Goal: Information Seeking & Learning: Learn about a topic

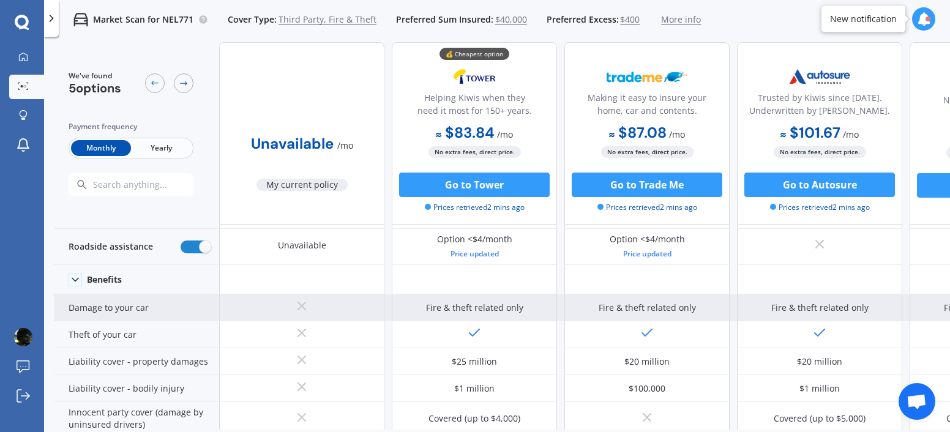
scroll to position [118, 0]
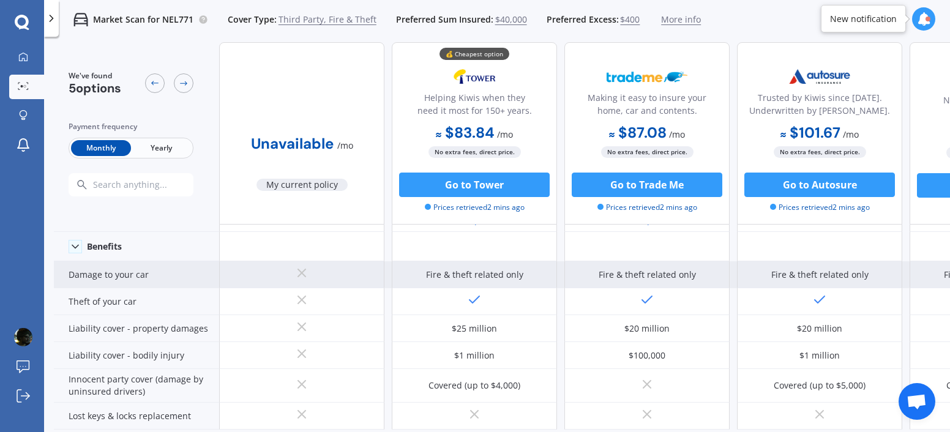
click at [457, 272] on div "Fire & theft related only" at bounding box center [474, 275] width 97 height 12
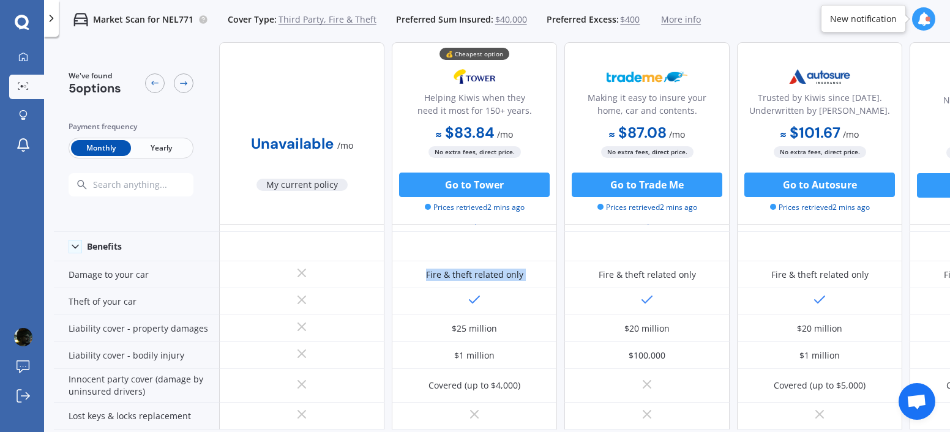
click at [449, 252] on div at bounding box center [449, 252] width 0 height 0
click at [583, 431] on div "Close" at bounding box center [475, 432] width 950 height 0
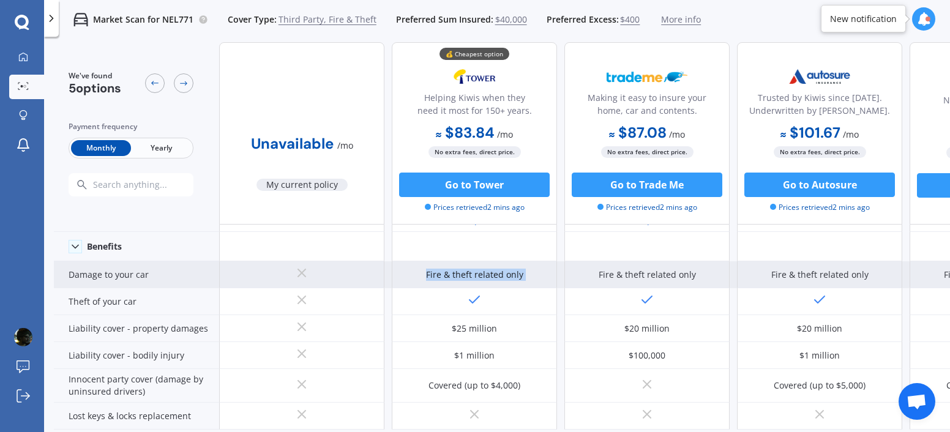
click at [434, 274] on div "Fire & theft related only" at bounding box center [474, 275] width 97 height 12
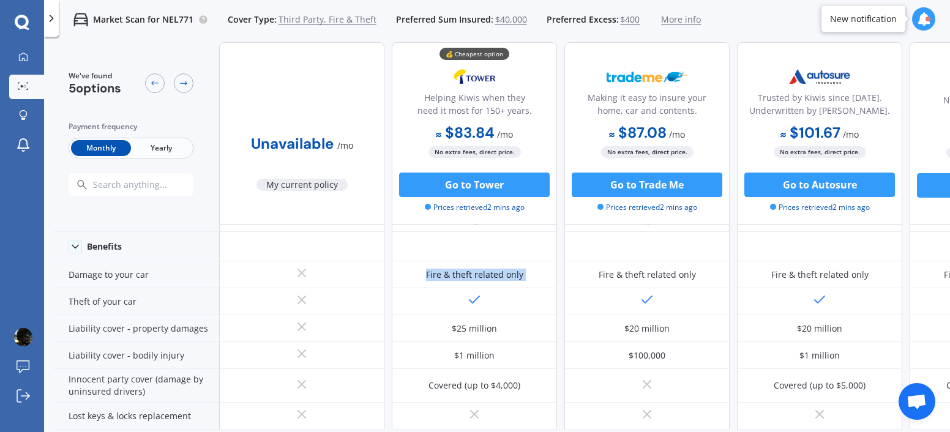
click at [426, 252] on div at bounding box center [426, 252] width 0 height 0
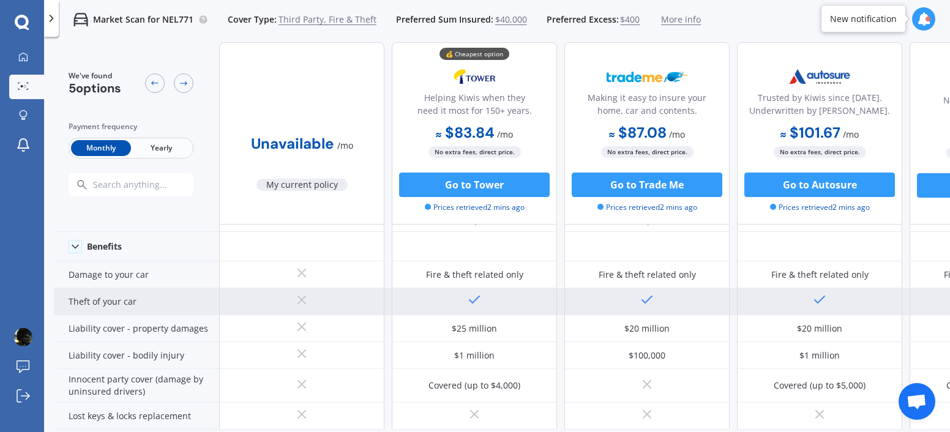
click at [100, 301] on div "Theft of your car" at bounding box center [136, 301] width 165 height 27
drag, startPoint x: 100, startPoint y: 301, endPoint x: 94, endPoint y: 300, distance: 6.8
click at [94, 300] on div "Theft of your car" at bounding box center [136, 301] width 165 height 27
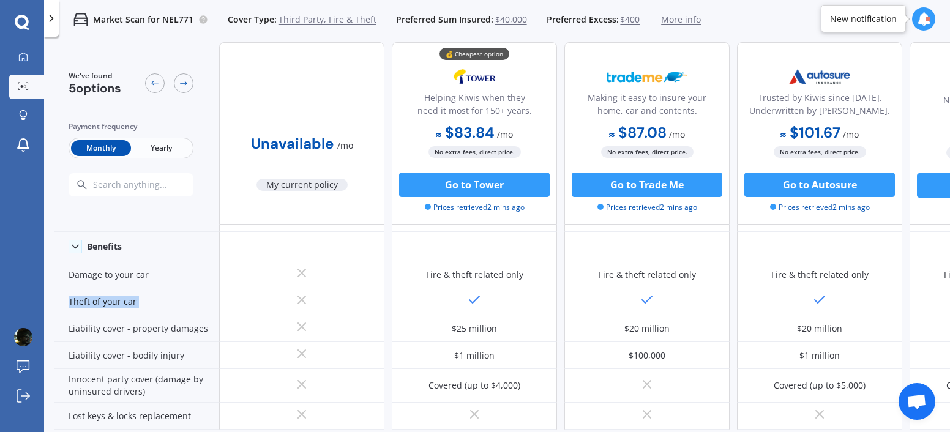
click at [86, 271] on div at bounding box center [86, 271] width 0 height 0
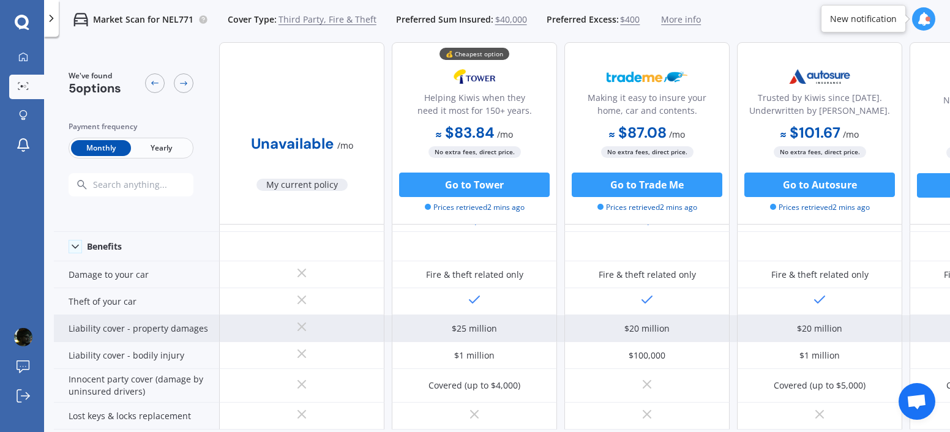
click at [113, 329] on div "Liability cover - property damages" at bounding box center [136, 328] width 165 height 27
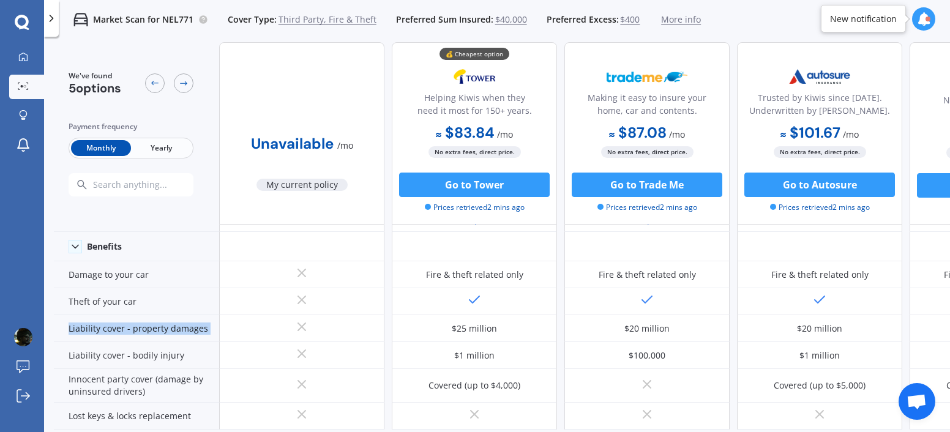
click at [105, 298] on div at bounding box center [105, 298] width 0 height 0
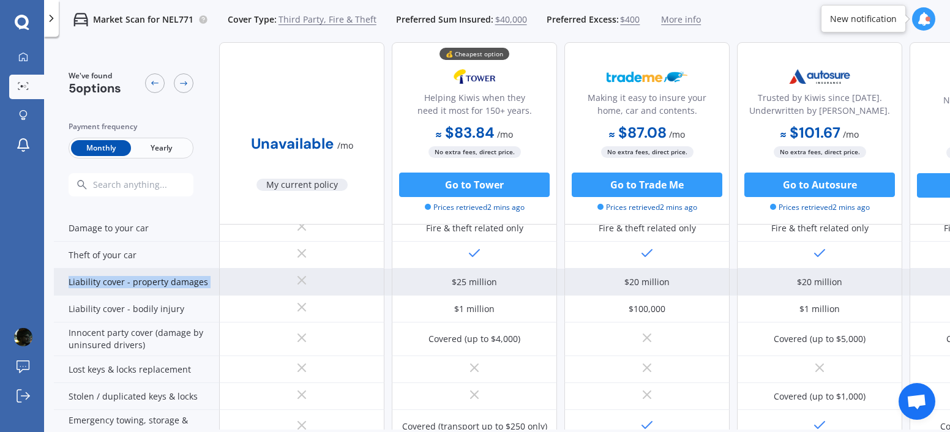
scroll to position [163, 0]
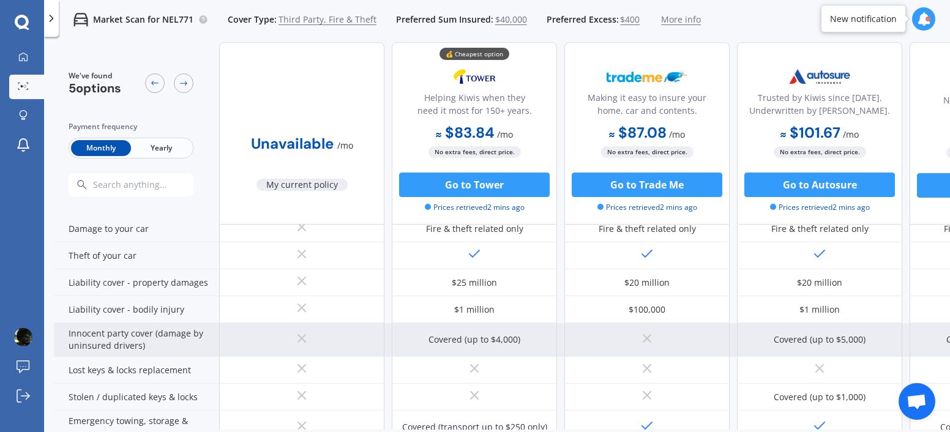
click at [136, 344] on div "Innocent party cover (damage by uninsured drivers)" at bounding box center [136, 340] width 165 height 34
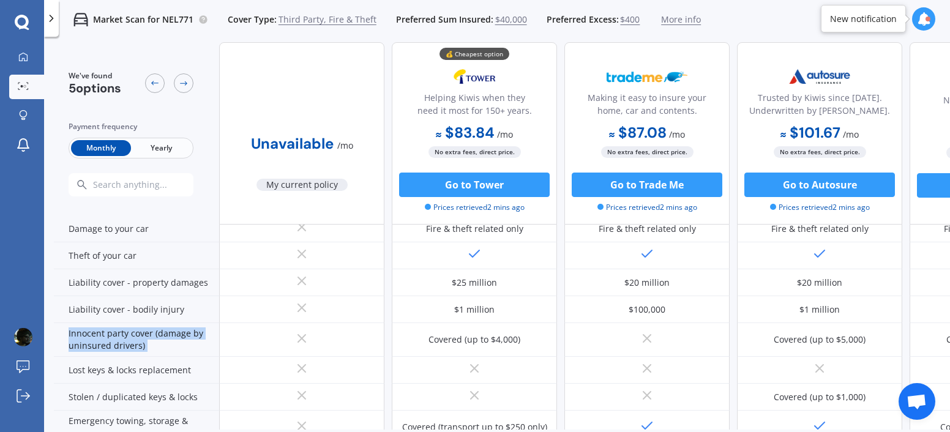
click at [129, 357] on div at bounding box center [129, 357] width 0 height 0
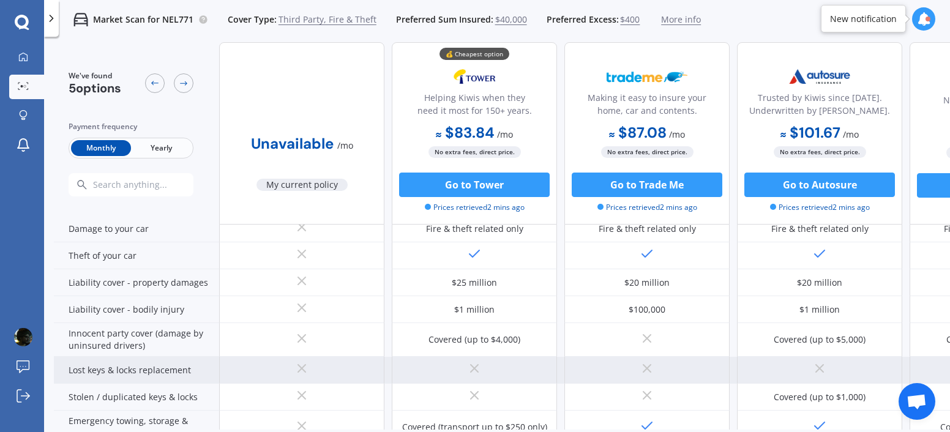
click at [141, 365] on div "Lost keys & locks replacement" at bounding box center [136, 370] width 165 height 27
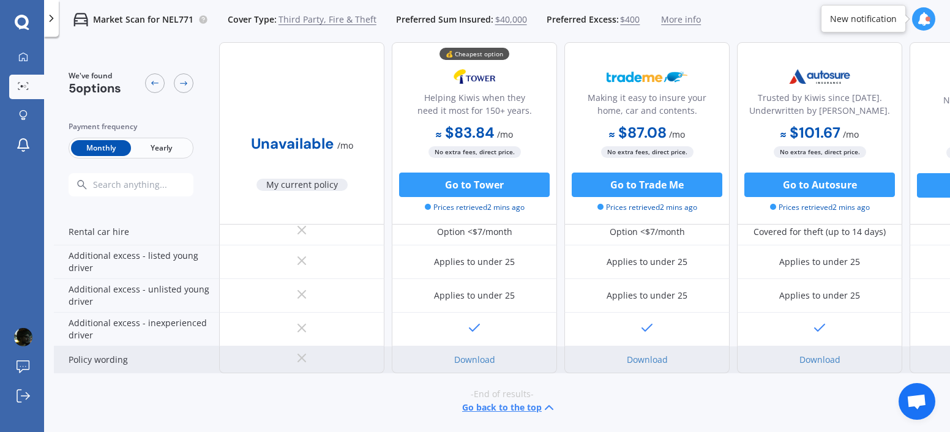
scroll to position [0, 0]
